Goal: Task Accomplishment & Management: Use online tool/utility

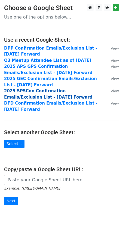
click at [47, 91] on strong "2025 SPSCon Confirmation Emails/Exclusion List - 6.13.25 Forward" at bounding box center [48, 94] width 89 height 11
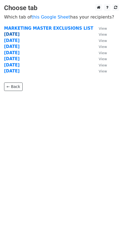
click at [11, 33] on strong "[DATE]" at bounding box center [12, 34] width 16 height 5
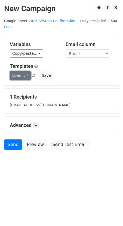
click at [26, 77] on link "Load..." at bounding box center [20, 75] width 21 height 8
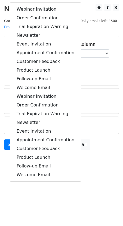
click at [93, 76] on div "Load... Webinar Invitation Order Confirmation Trial Expiration Warning Newslett…" at bounding box center [62, 75] width 112 height 8
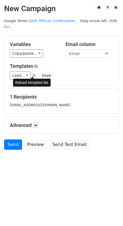
click at [34, 74] on span at bounding box center [33, 76] width 3 height 4
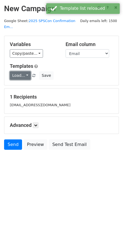
click at [28, 74] on link "Load..." at bounding box center [20, 75] width 21 height 8
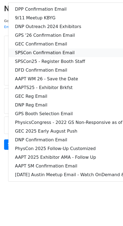
click at [47, 50] on link "SPSCon Confirmation Email" at bounding box center [85, 53] width 155 height 9
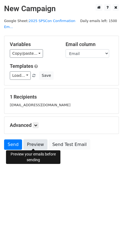
click at [34, 145] on link "Preview" at bounding box center [35, 145] width 24 height 10
click at [38, 144] on link "Preview" at bounding box center [35, 145] width 24 height 10
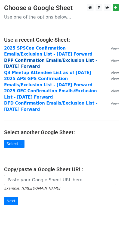
click at [30, 60] on strong "DPP Confirmation Emails/Exclusion List - 6.30.25 Forward" at bounding box center [50, 63] width 93 height 11
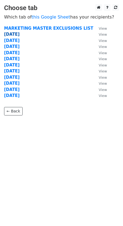
click at [13, 34] on strong "[DATE]" at bounding box center [12, 34] width 16 height 5
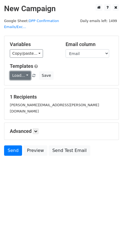
click at [27, 71] on link "Load..." at bounding box center [20, 75] width 21 height 8
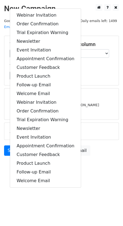
click at [101, 72] on div "Load... Webinar Invitation Order Confirmation Trial Expiration Warning Newslett…" at bounding box center [62, 75] width 112 height 8
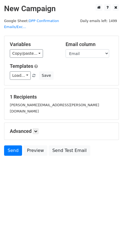
click at [32, 74] on span at bounding box center [33, 76] width 3 height 4
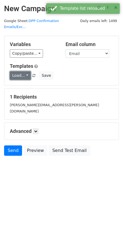
click at [25, 71] on link "Load..." at bounding box center [20, 75] width 21 height 8
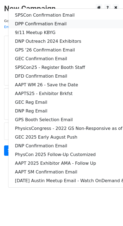
click at [40, 20] on link "DPP Confirmation Email" at bounding box center [85, 24] width 155 height 9
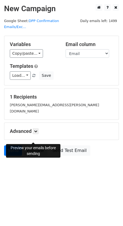
click at [33, 146] on link "Preview" at bounding box center [35, 151] width 24 height 10
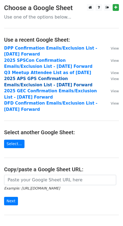
click at [33, 79] on strong "2025 APS GPS Confirmation Emails/Exclusion List - 7.15.25 Forward" at bounding box center [48, 81] width 89 height 11
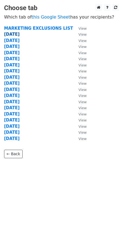
click at [12, 32] on strong "[DATE]" at bounding box center [12, 34] width 16 height 5
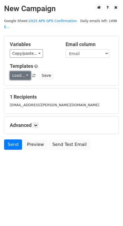
click at [27, 71] on link "Load..." at bounding box center [20, 75] width 21 height 8
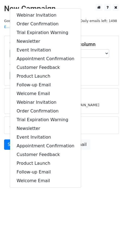
click at [114, 63] on div "Templates Load... Webinar Invitation Order Confirmation Trial Expiration Warnin…" at bounding box center [62, 71] width 112 height 17
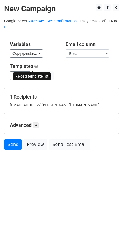
click at [33, 74] on span at bounding box center [33, 76] width 3 height 4
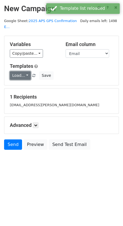
click at [26, 71] on link "Load..." at bounding box center [20, 75] width 21 height 8
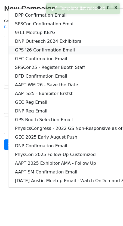
click at [34, 46] on link "GPS '26 Confirmation Email" at bounding box center [85, 50] width 155 height 9
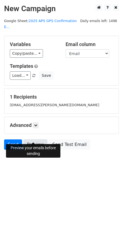
click at [32, 140] on link "Preview" at bounding box center [35, 145] width 24 height 10
